Goal: Check status

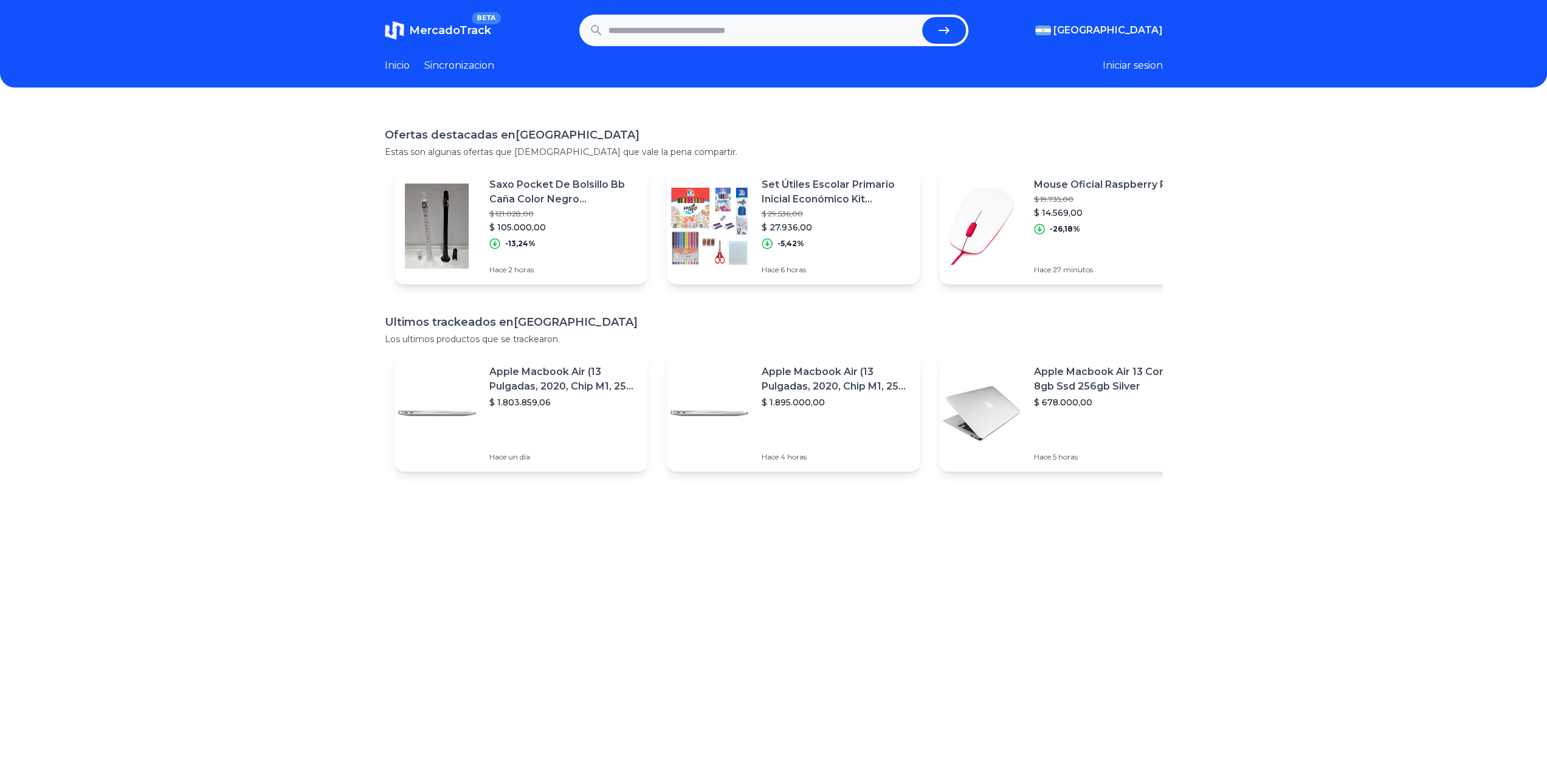
click at [711, 36] on input "text" at bounding box center [762, 30] width 309 height 27
paste input "**********"
click at [935, 33] on button "submit" at bounding box center [943, 30] width 43 height 27
type input "**********"
